Goal: Task Accomplishment & Management: Manage account settings

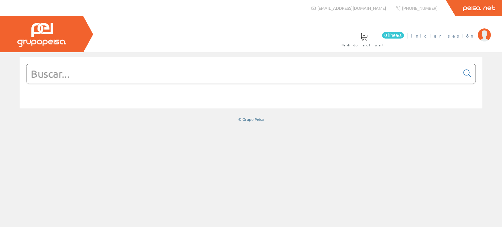
click at [466, 36] on span "Iniciar sesión" at bounding box center [442, 35] width 63 height 7
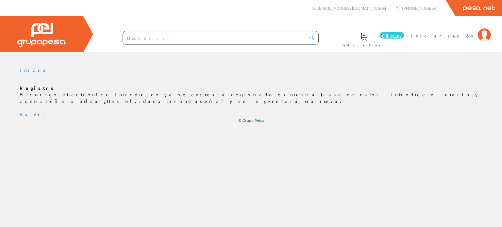
click at [463, 34] on font "Iniciar sesión" at bounding box center [442, 36] width 63 height 6
click at [24, 111] on font "Volver" at bounding box center [33, 114] width 27 height 6
click at [32, 108] on div "Registro El correo electrónico introducido ya se encuentra registrado en nuestr…" at bounding box center [251, 104] width 463 height 38
click at [25, 111] on font "Volver" at bounding box center [33, 114] width 27 height 6
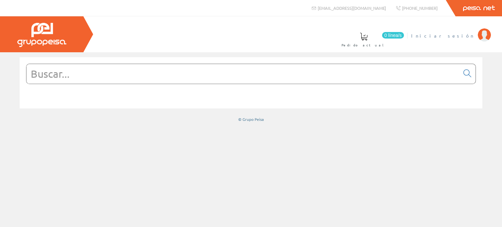
click at [461, 34] on span "Iniciar sesión" at bounding box center [442, 35] width 63 height 7
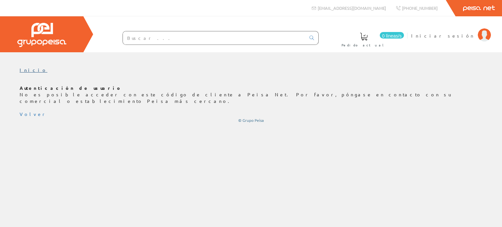
click at [24, 71] on font "Inicio" at bounding box center [34, 70] width 28 height 6
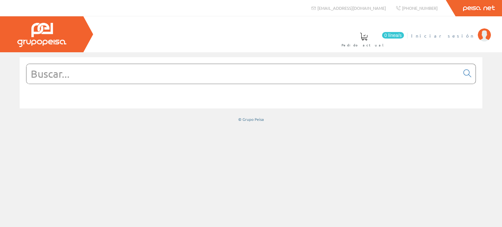
click at [458, 36] on span "Iniciar sesión" at bounding box center [442, 35] width 63 height 7
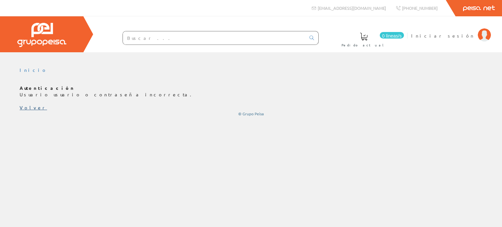
click at [26, 108] on font "Volver" at bounding box center [33, 108] width 27 height 6
